Goal: Information Seeking & Learning: Learn about a topic

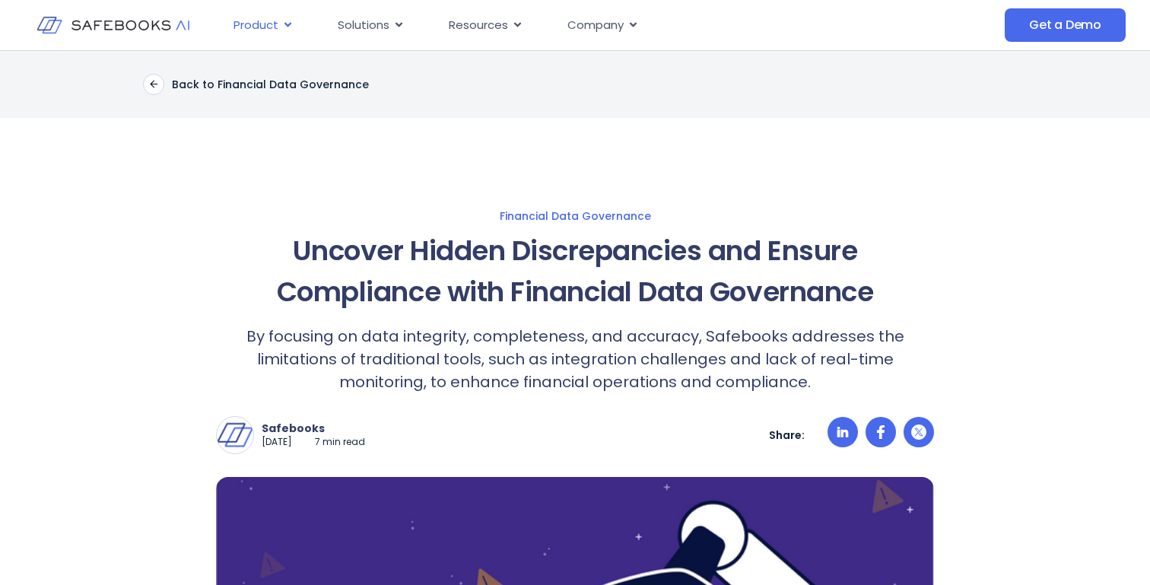
click at [278, 23] on div "Product Close Product Open Product" at bounding box center [263, 26] width 84 height 30
click at [291, 22] on icon "Menu" at bounding box center [287, 24] width 11 height 11
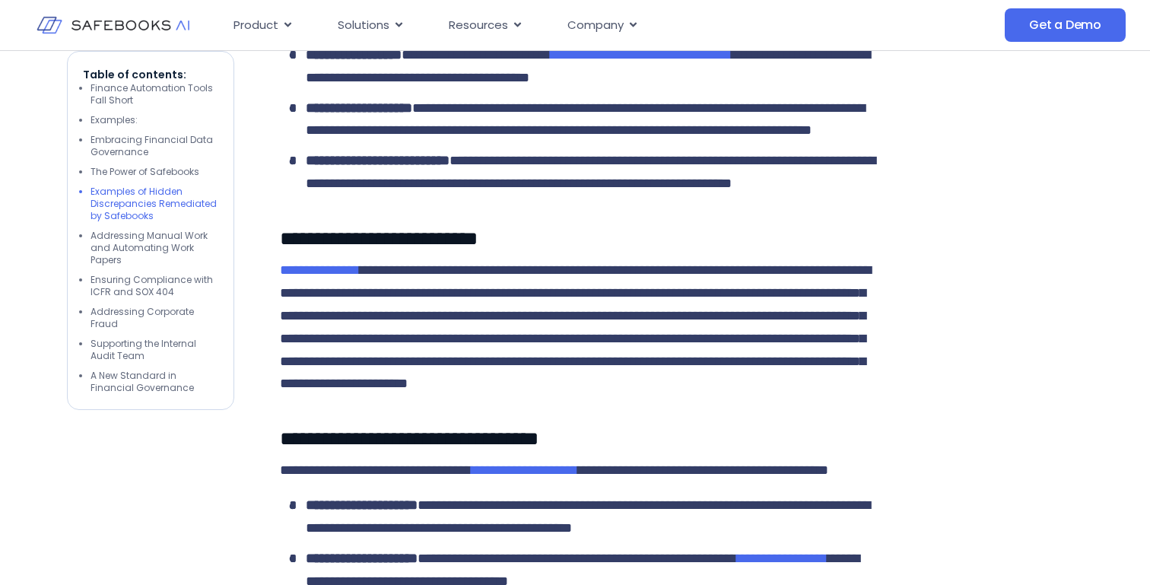
scroll to position [3160, 0]
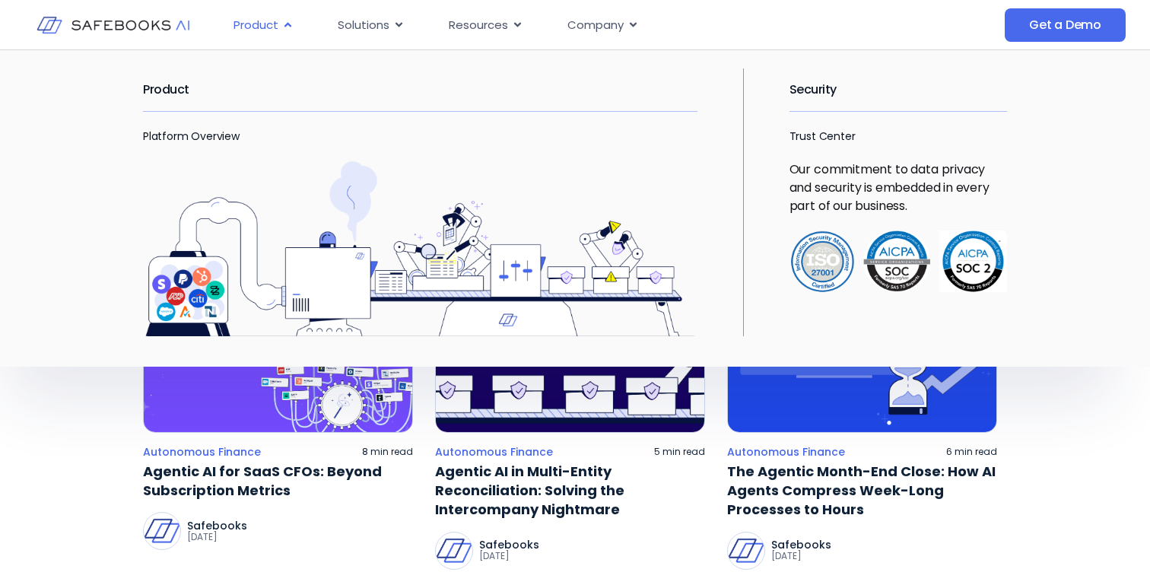
click at [271, 36] on div "Product Close Product Open Product" at bounding box center [263, 26] width 84 height 30
click at [199, 243] on img "Menu" at bounding box center [420, 248] width 554 height 176
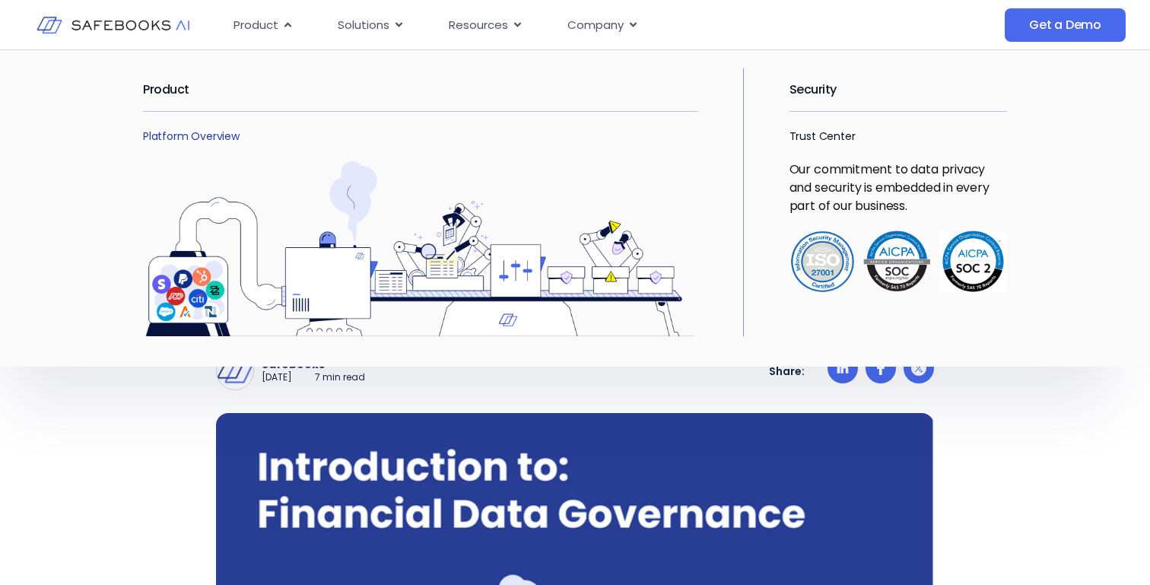
click at [164, 132] on link "Platform Overview" at bounding box center [191, 135] width 97 height 15
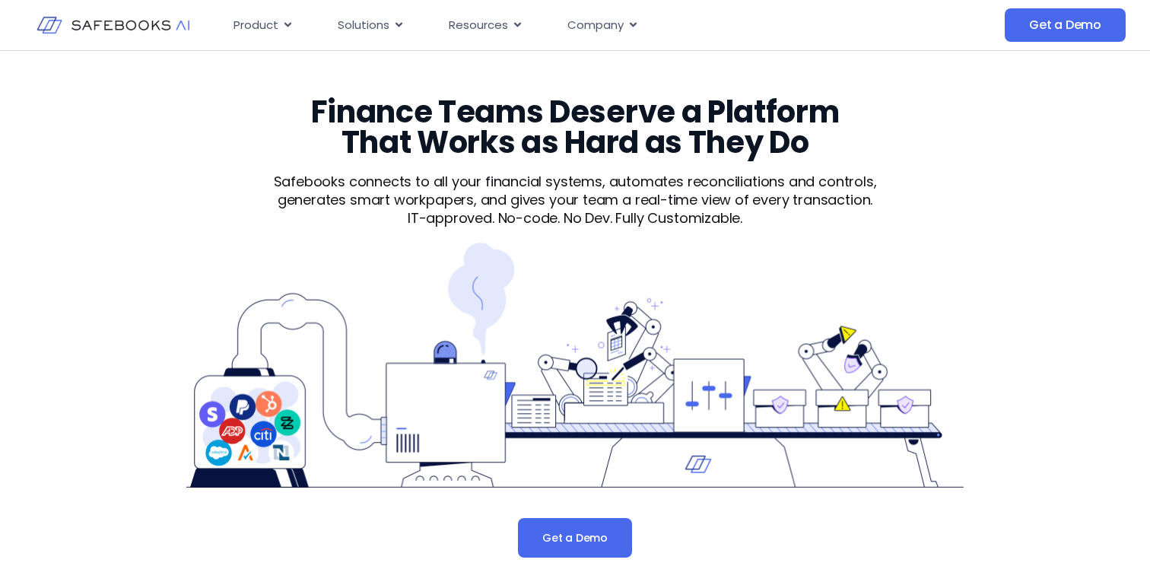
scroll to position [30, 0]
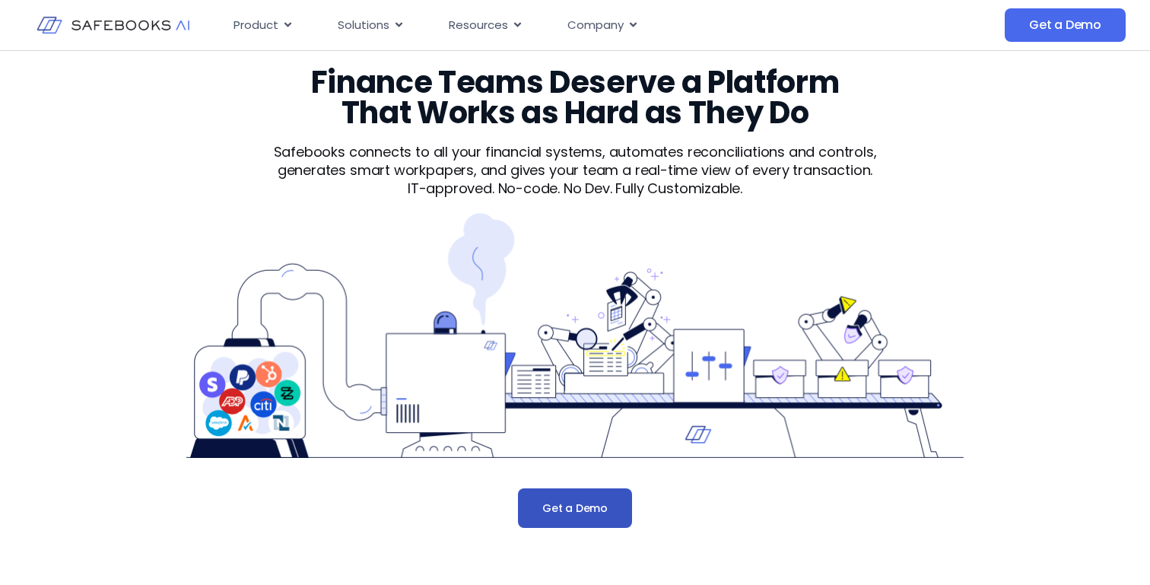
click at [560, 500] on span "Get a Demo" at bounding box center [574, 507] width 65 height 15
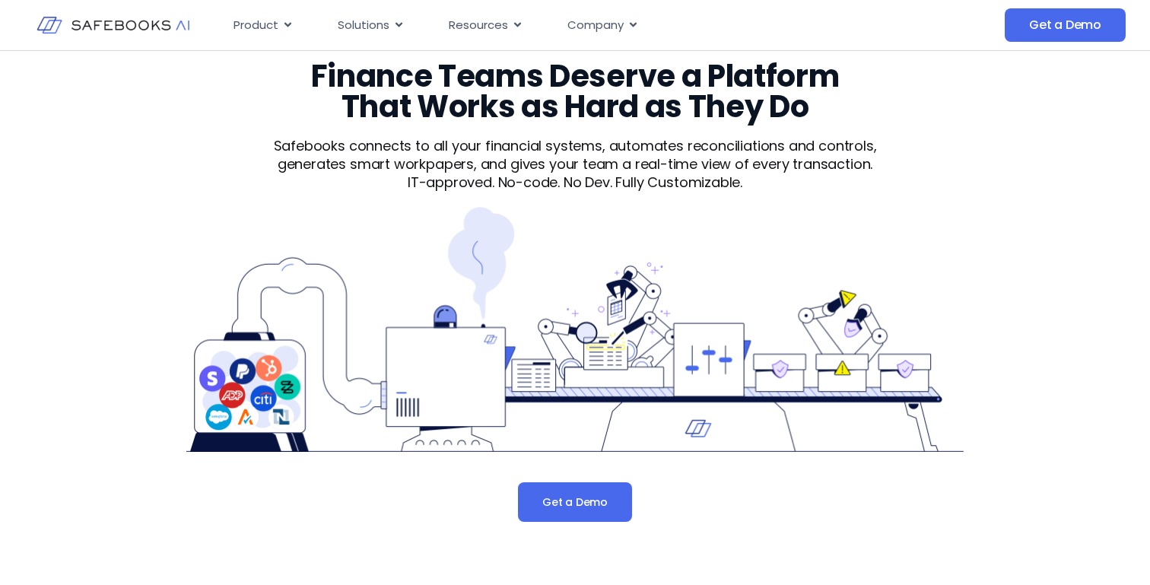
scroll to position [0, 0]
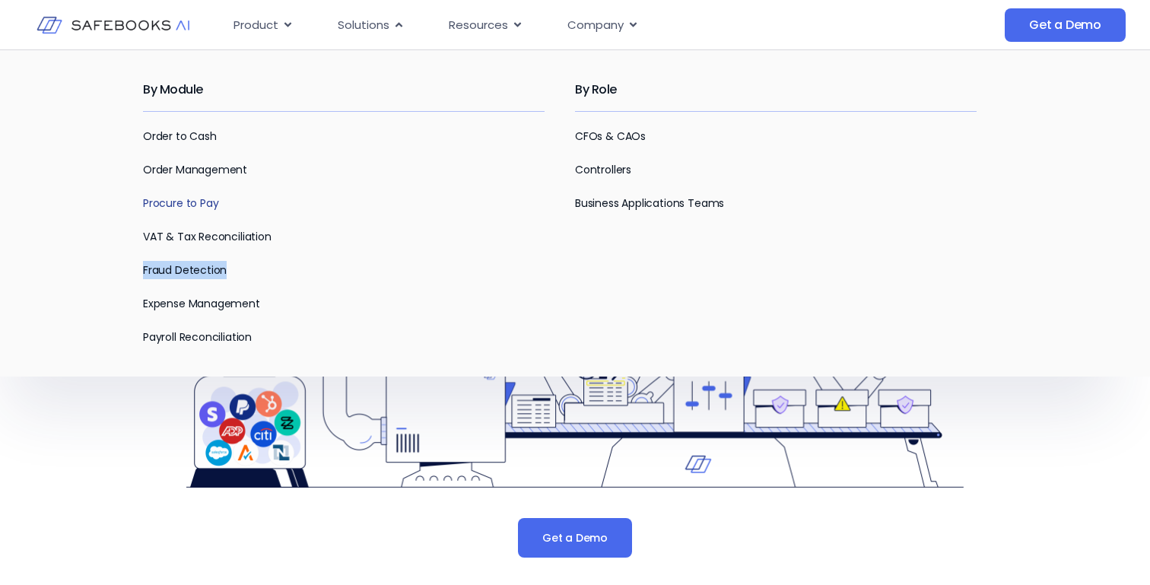
click at [192, 204] on link "Procure to Pay" at bounding box center [180, 202] width 75 height 15
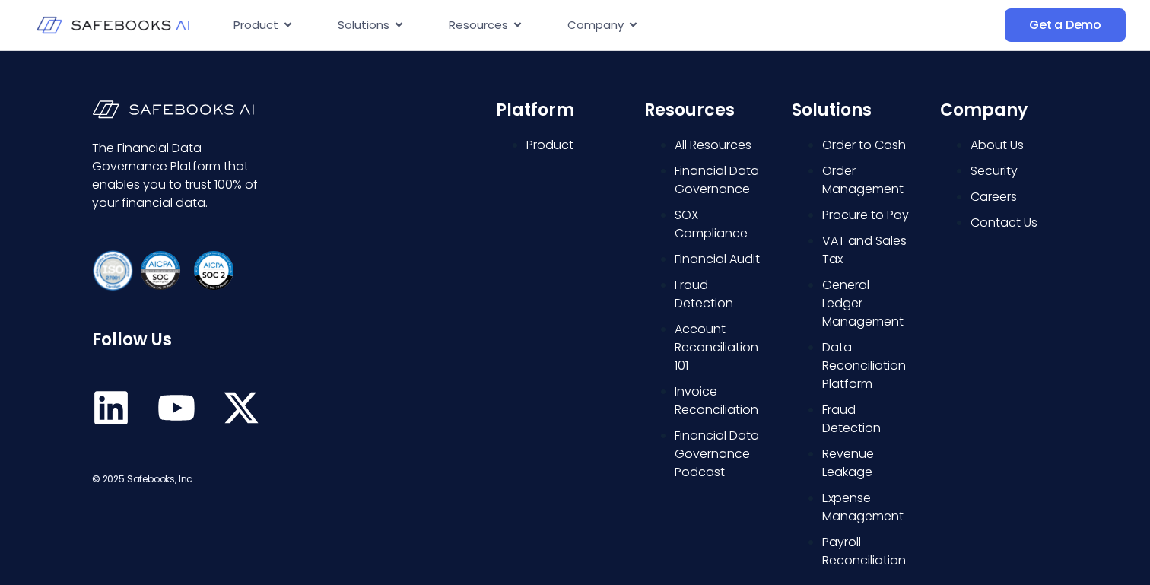
scroll to position [736, 0]
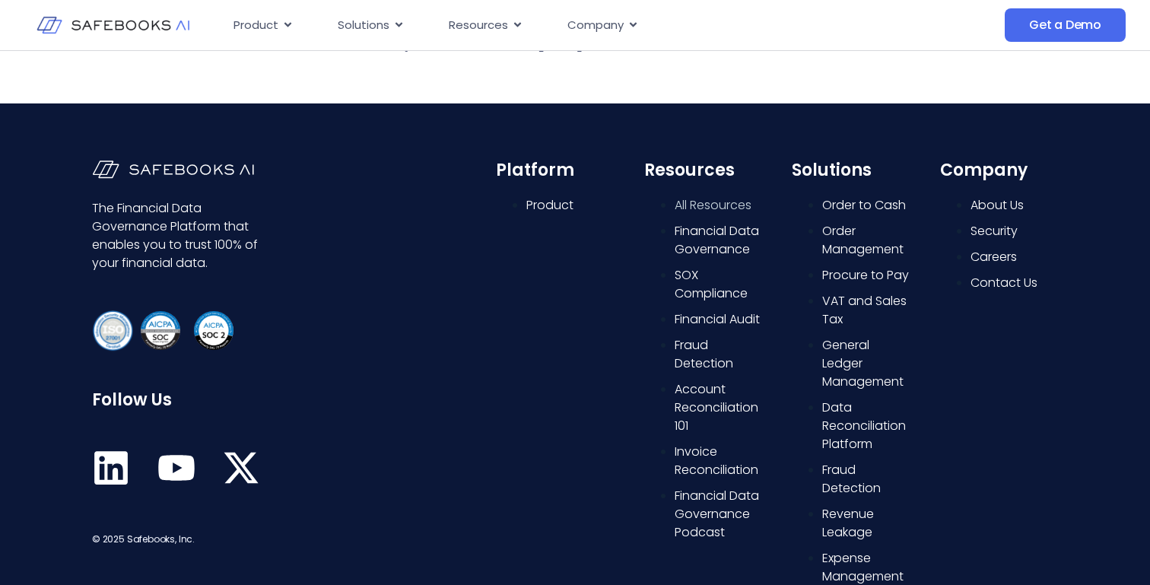
click at [717, 199] on span "All Resources" at bounding box center [712, 204] width 77 height 17
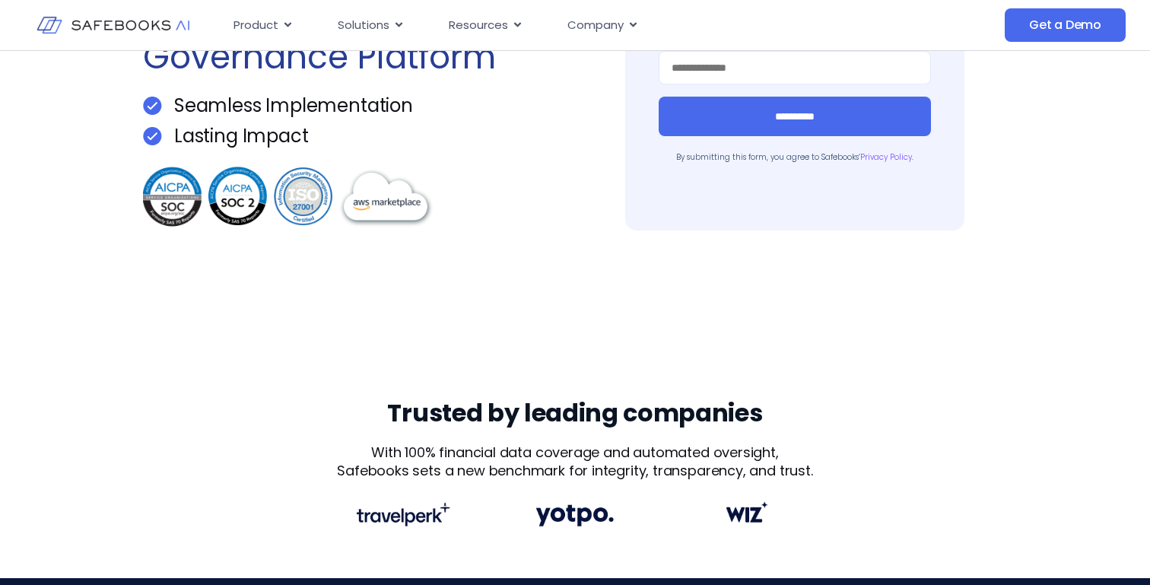
scroll to position [0, 0]
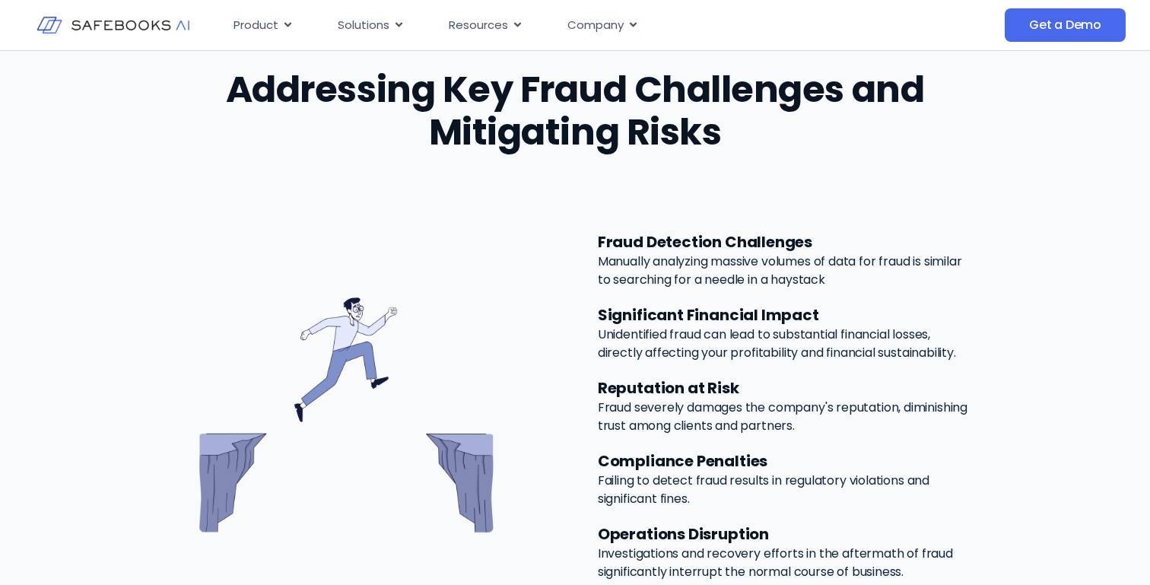
scroll to position [713, 0]
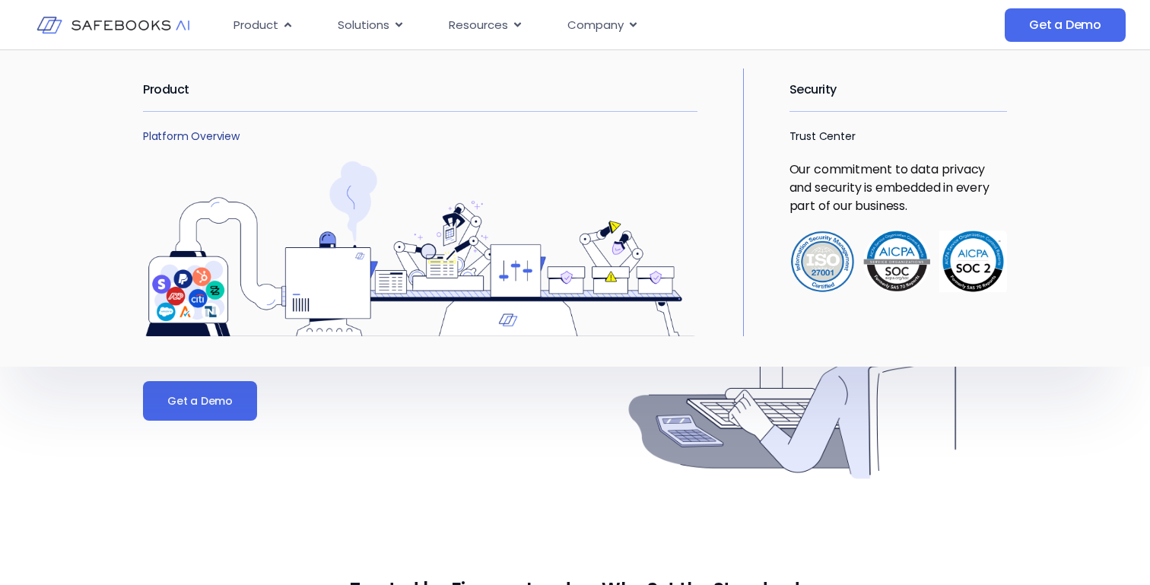
click at [189, 136] on link "Platform Overview" at bounding box center [191, 135] width 97 height 15
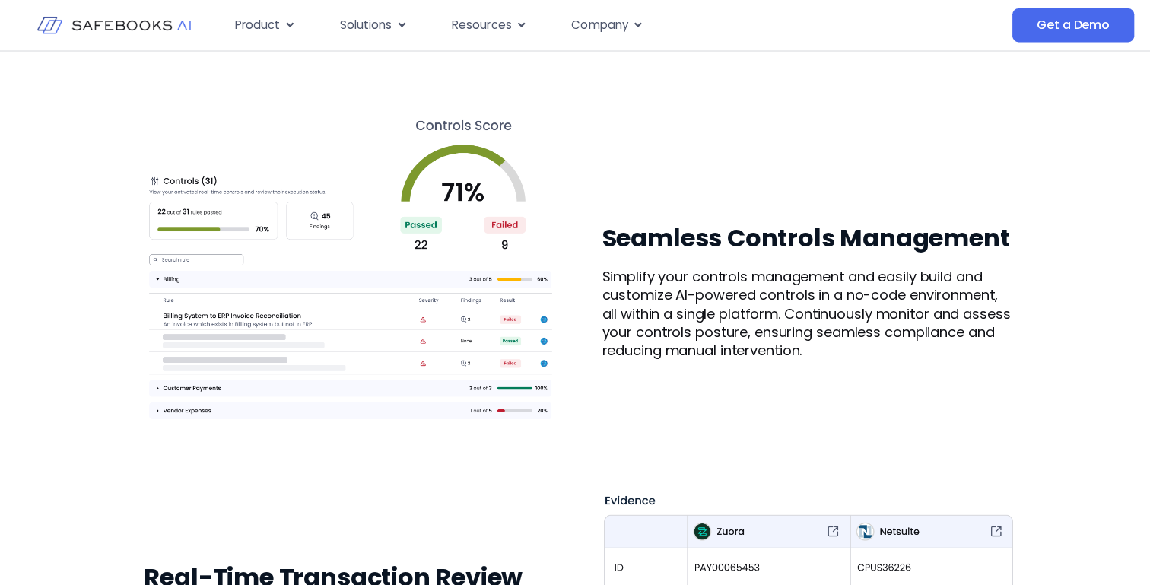
scroll to position [1234, 0]
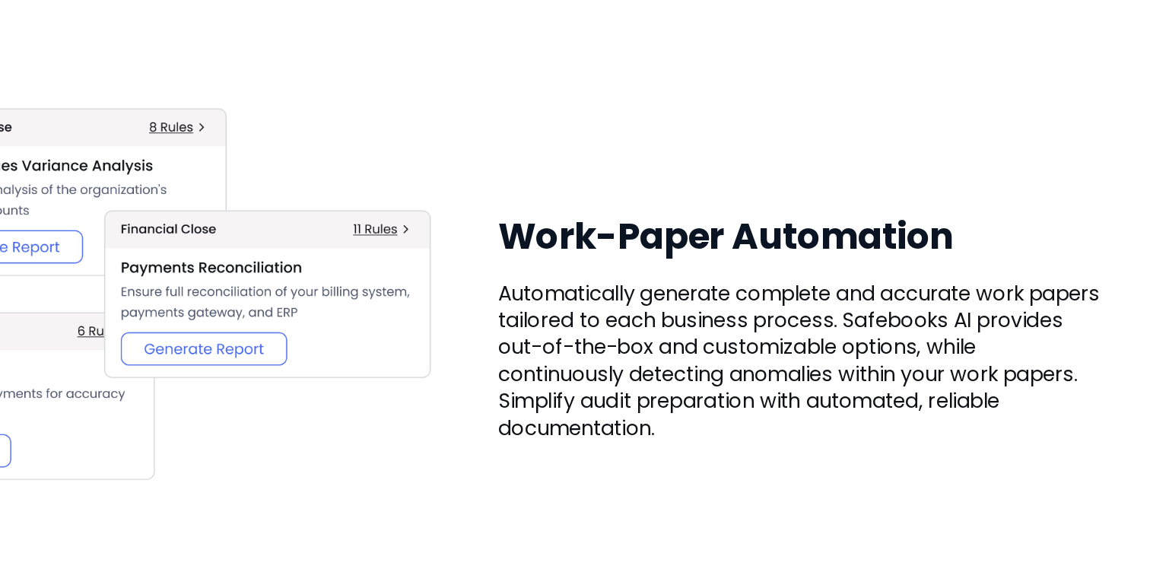
scroll to position [1815, 0]
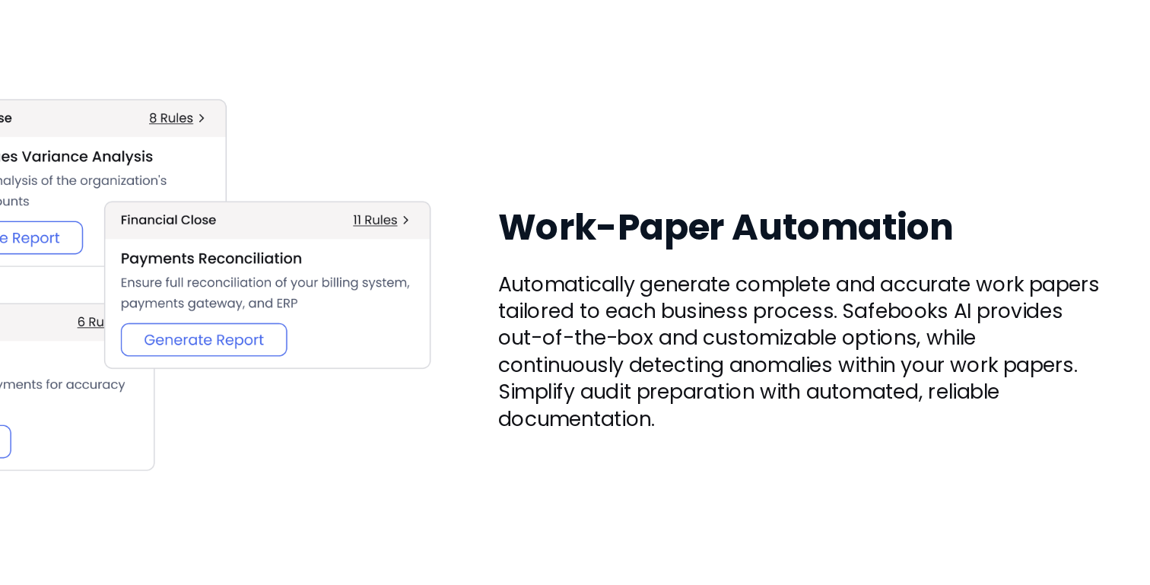
click at [749, 493] on div "Work-Paper Automation Automatically generate complete and accurate work papers …" at bounding box center [575, 403] width 864 height 455
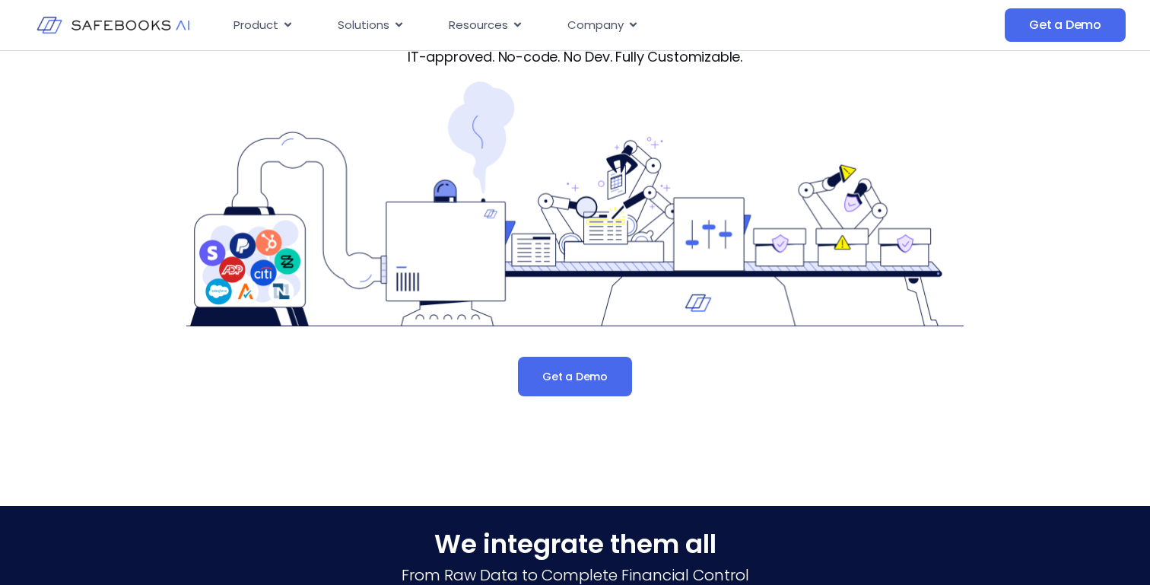
scroll to position [152, 0]
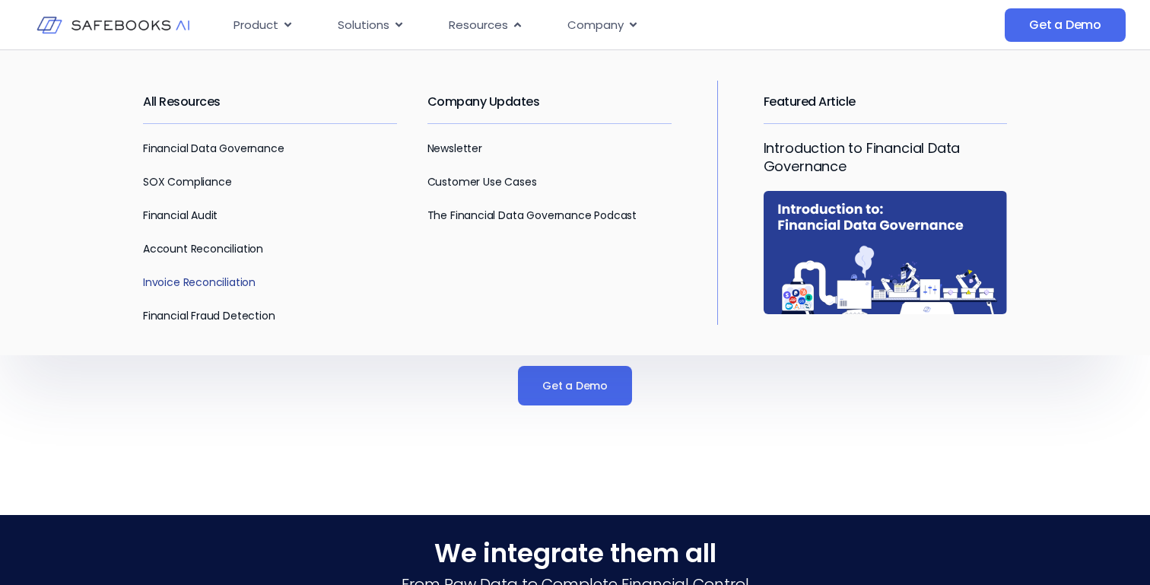
click at [215, 280] on link "Invoice Reconciliation" at bounding box center [199, 281] width 113 height 15
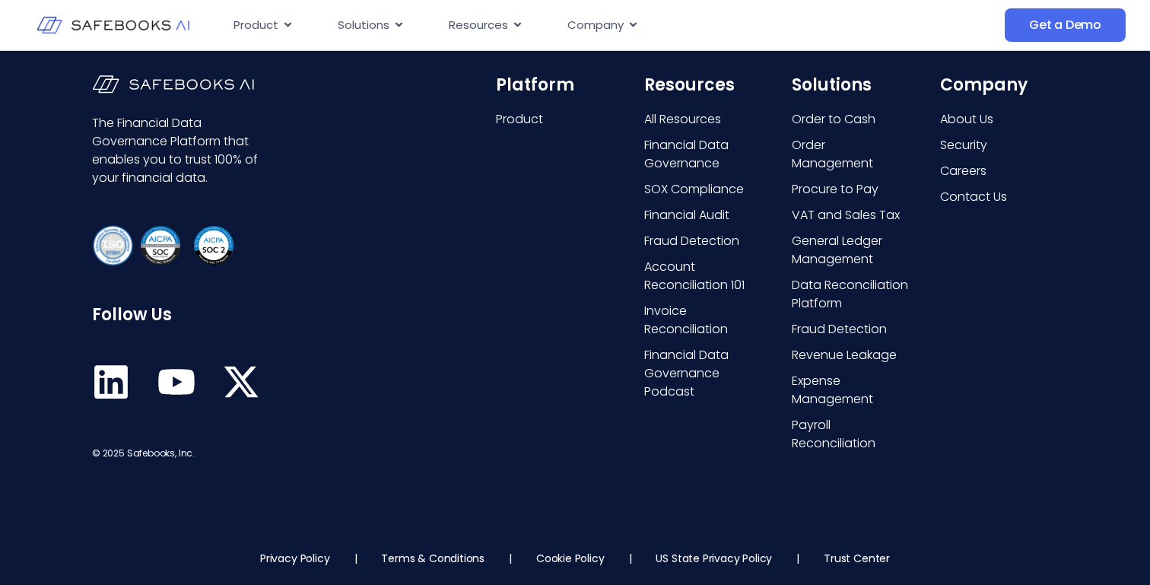
scroll to position [6414, 0]
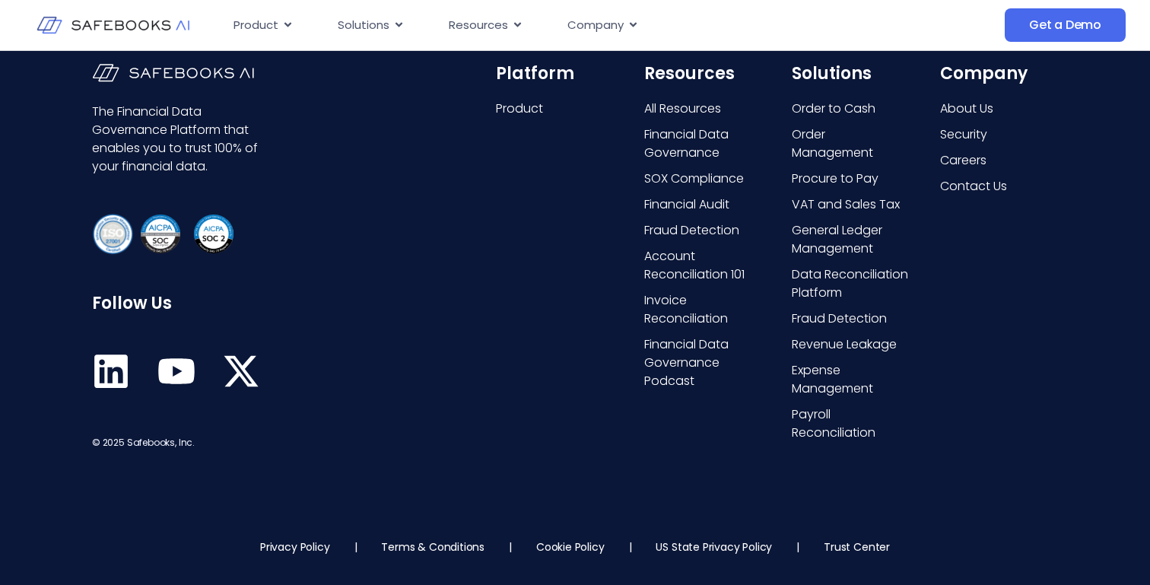
scroll to position [5837, 0]
